Goal: Information Seeking & Learning: Learn about a topic

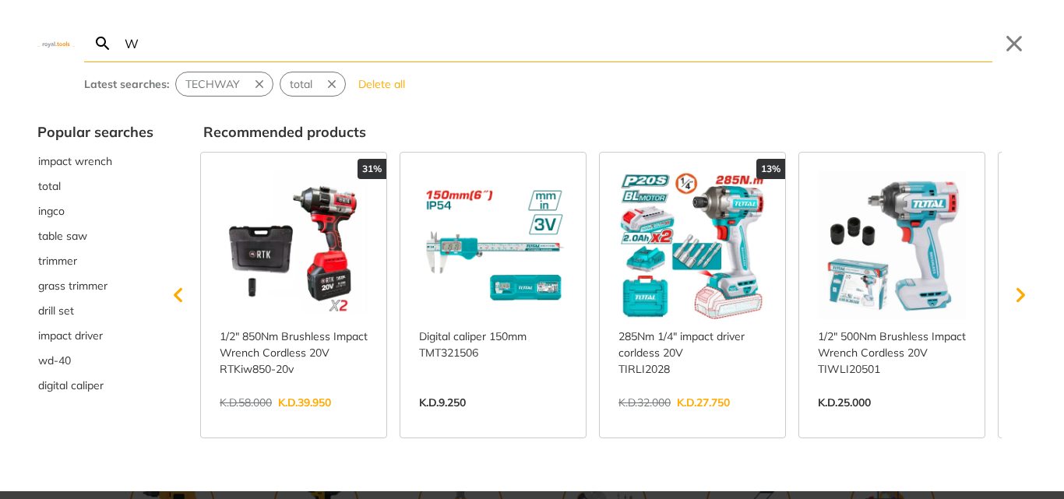
type input "WH"
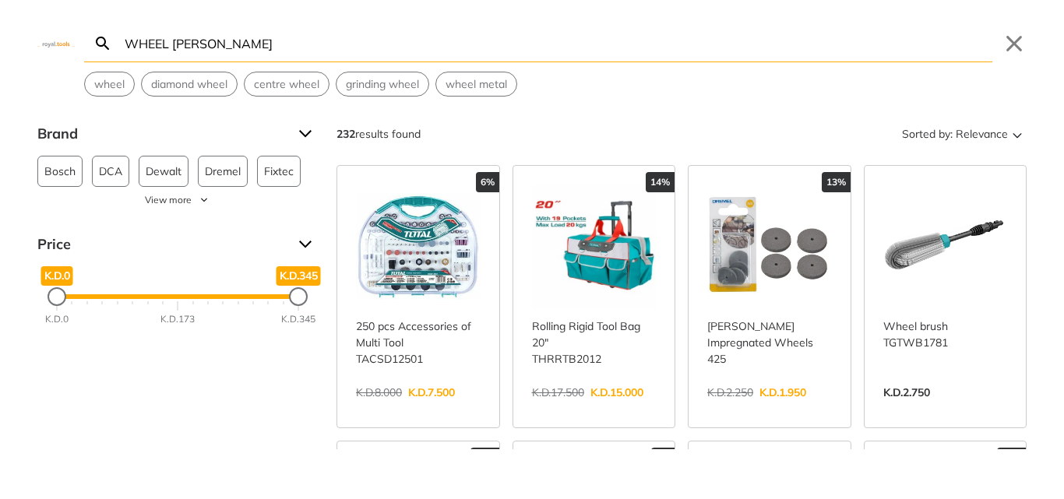
type input "WHEEL [PERSON_NAME]"
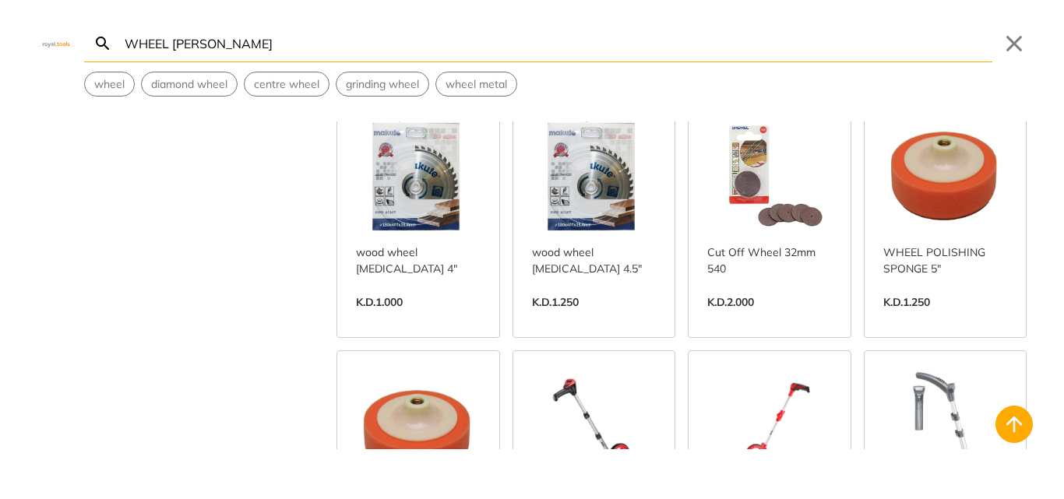
scroll to position [2102, 0]
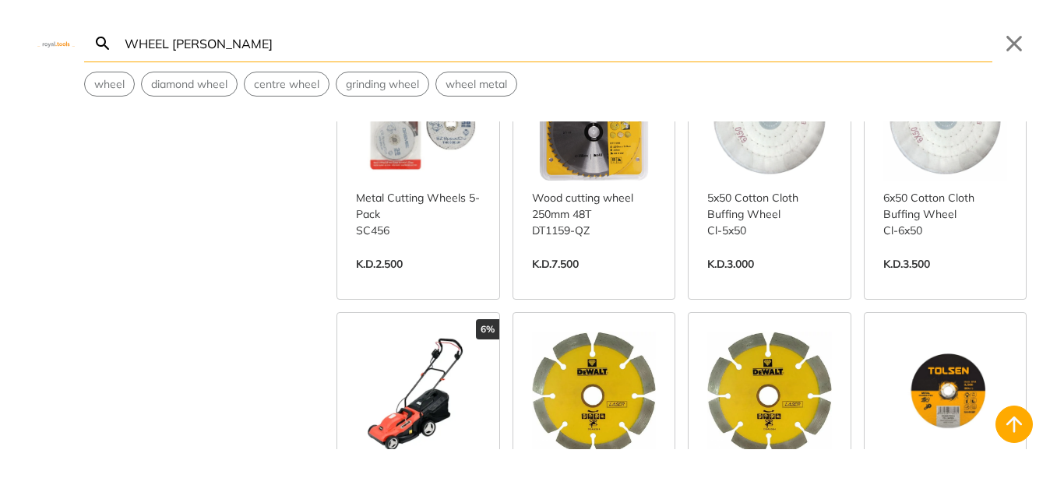
scroll to position [2803, 0]
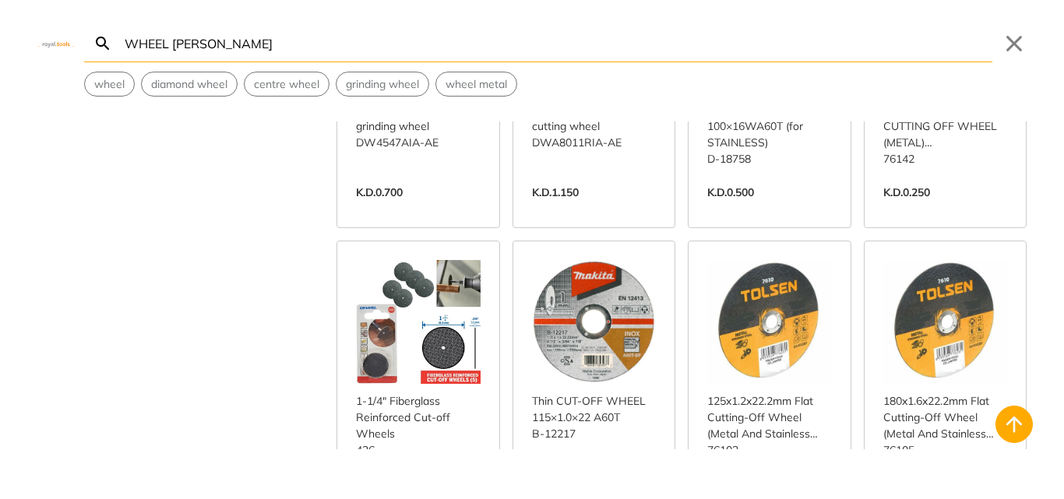
scroll to position [4750, 0]
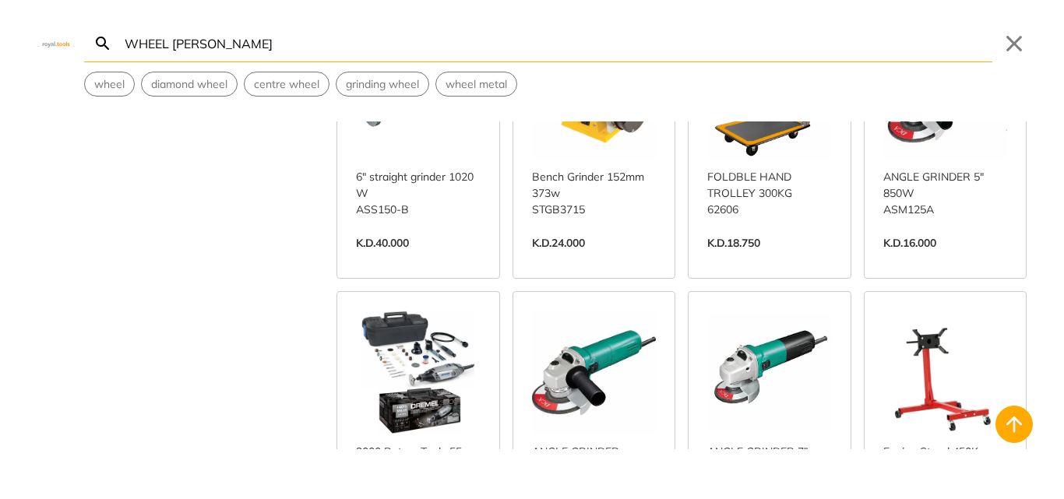
scroll to position [6541, 0]
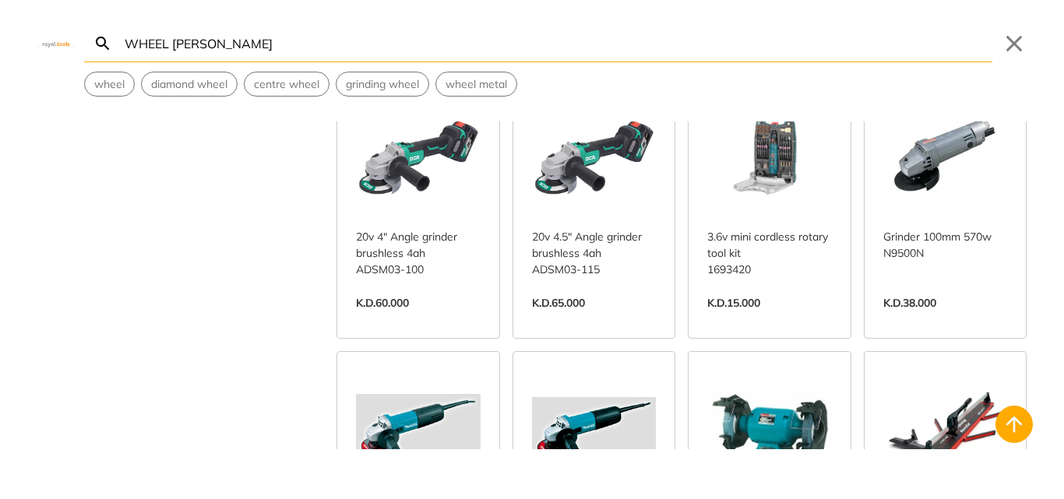
scroll to position [8020, 0]
